Goal: Obtain resource: Download file/media

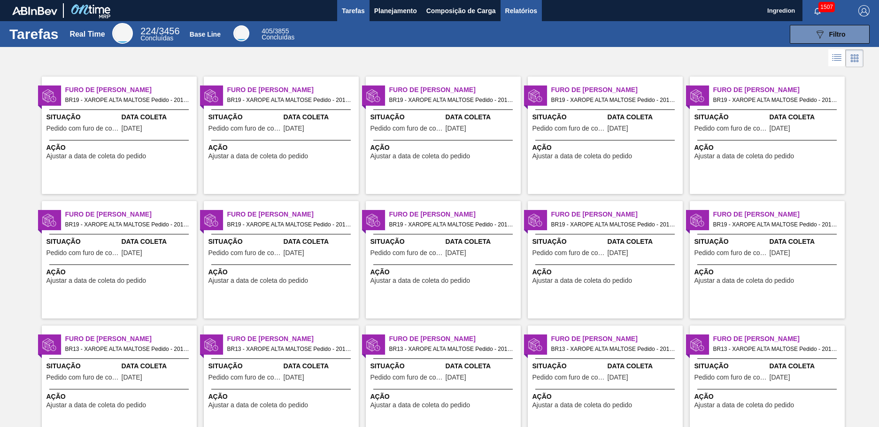
click at [520, 10] on span "Relatórios" at bounding box center [521, 10] width 32 height 11
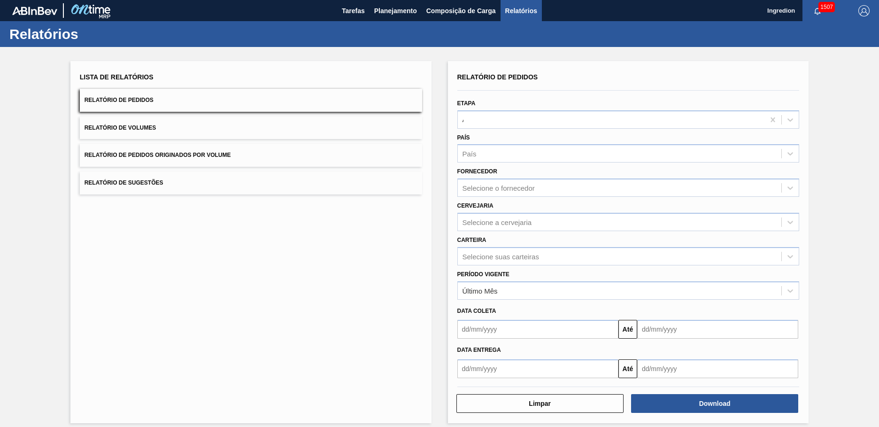
type input "Aguardando Faturamento"
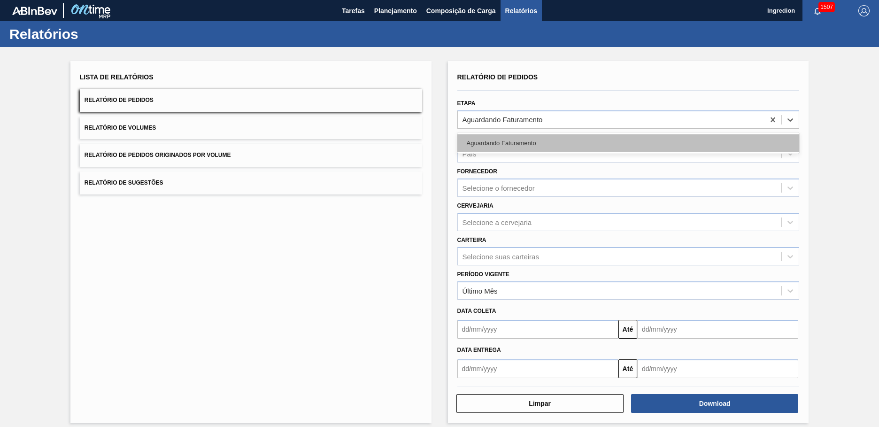
click at [627, 143] on div "Aguardando Faturamento" at bounding box center [628, 142] width 342 height 17
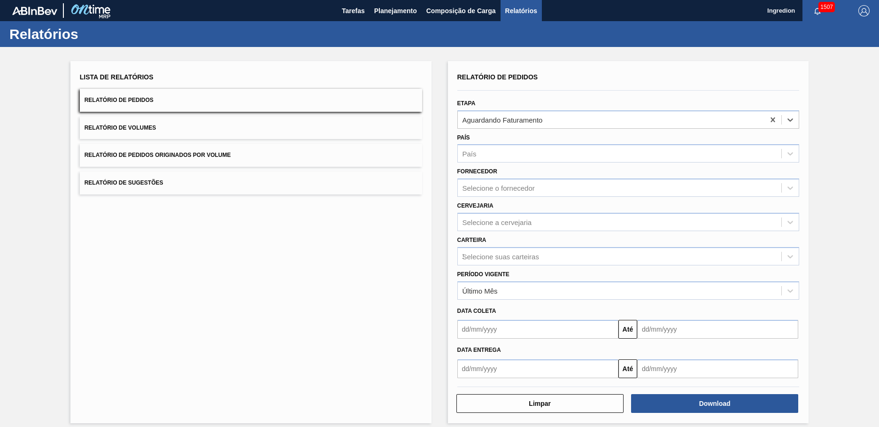
type input "Xarope"
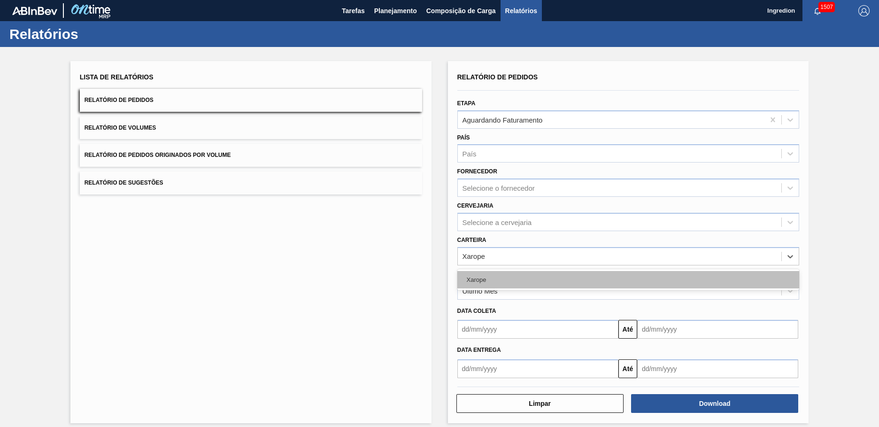
click at [627, 279] on div "Xarope" at bounding box center [628, 279] width 342 height 17
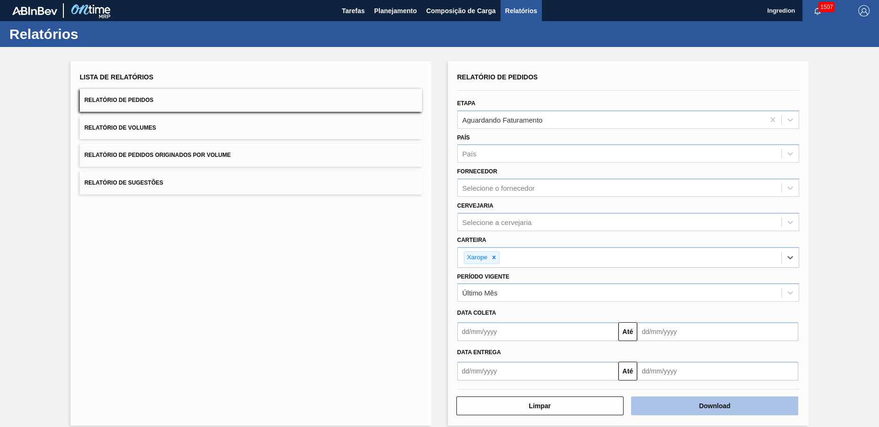
click at [713, 406] on button "Download" at bounding box center [714, 405] width 167 height 19
